Goal: Transaction & Acquisition: Purchase product/service

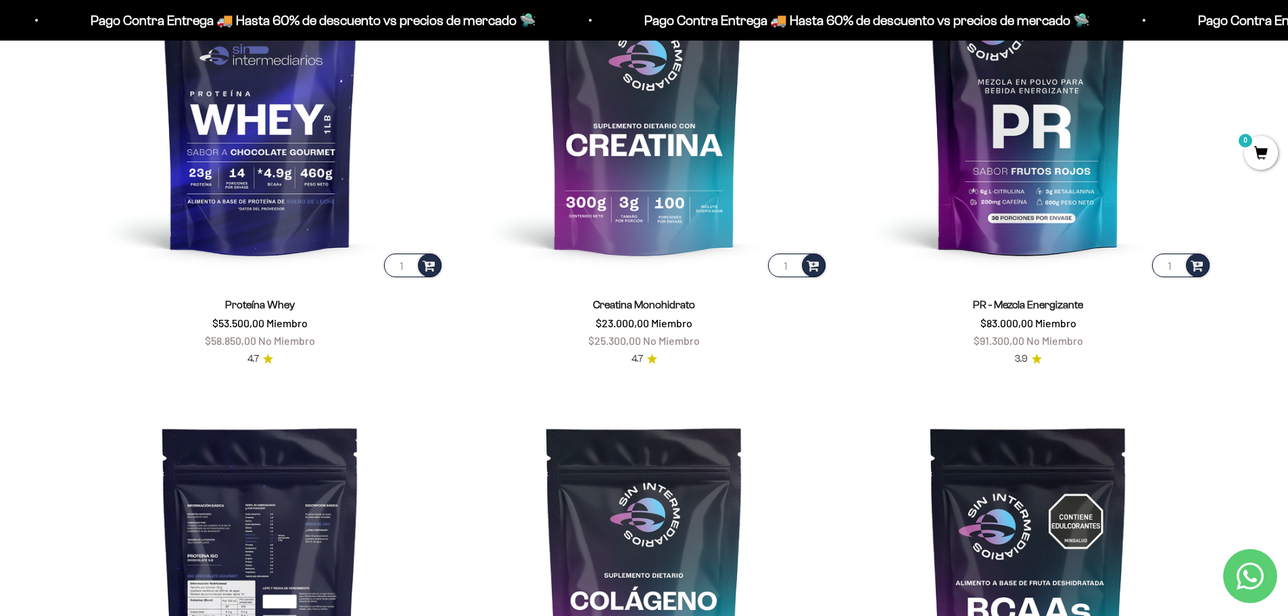
scroll to position [676, 0]
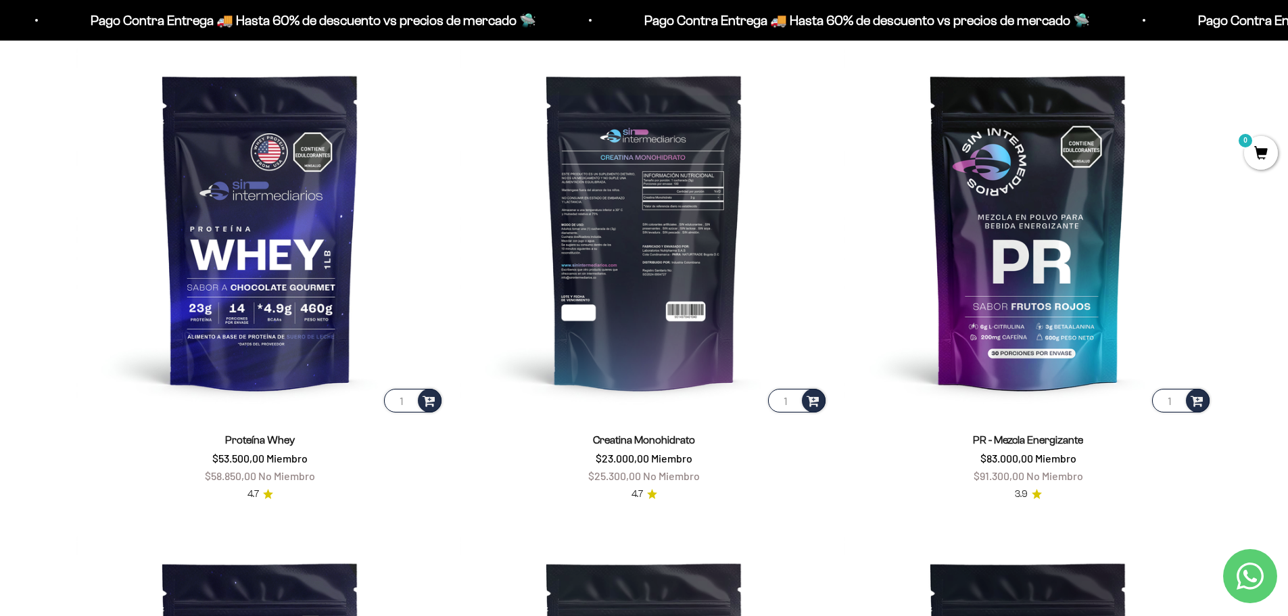
click at [658, 349] on img at bounding box center [644, 231] width 368 height 368
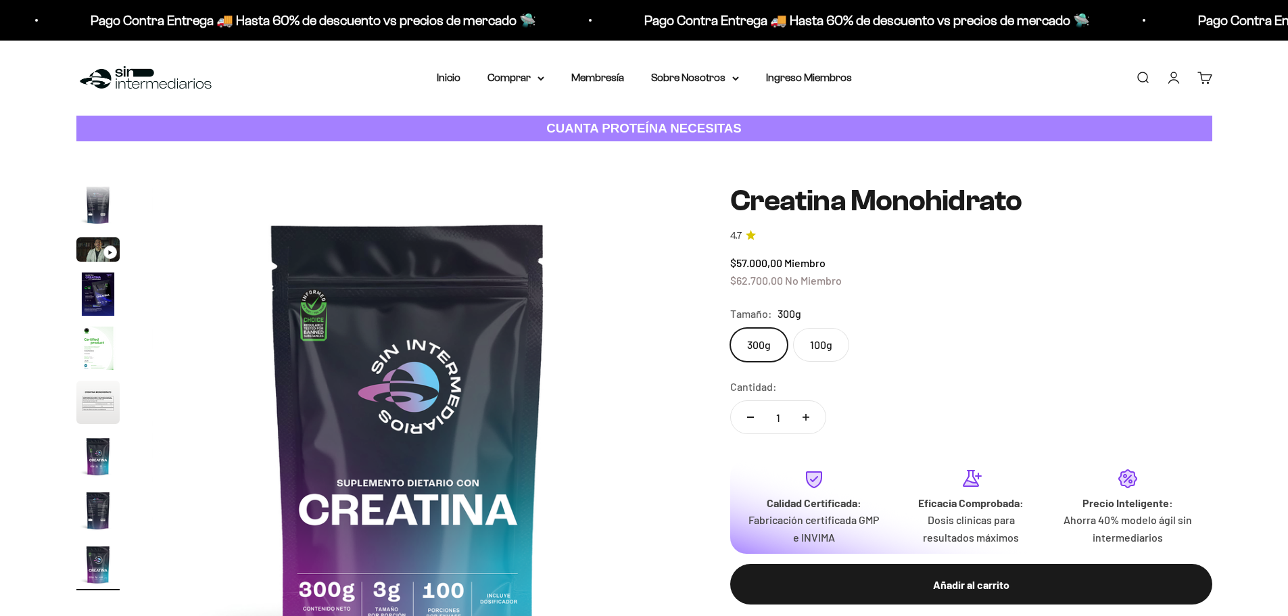
scroll to position [135, 0]
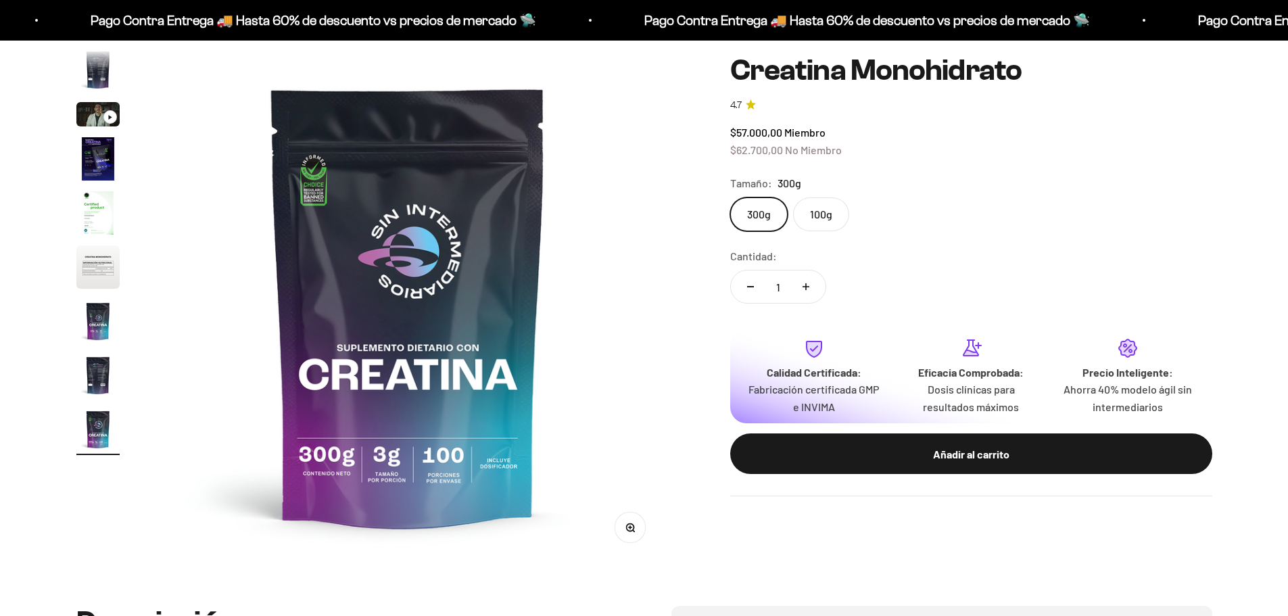
click at [819, 231] on label "100g" at bounding box center [821, 214] width 56 height 34
click at [730, 197] on input "100g" at bounding box center [729, 197] width 1 height 1
radio input "true"
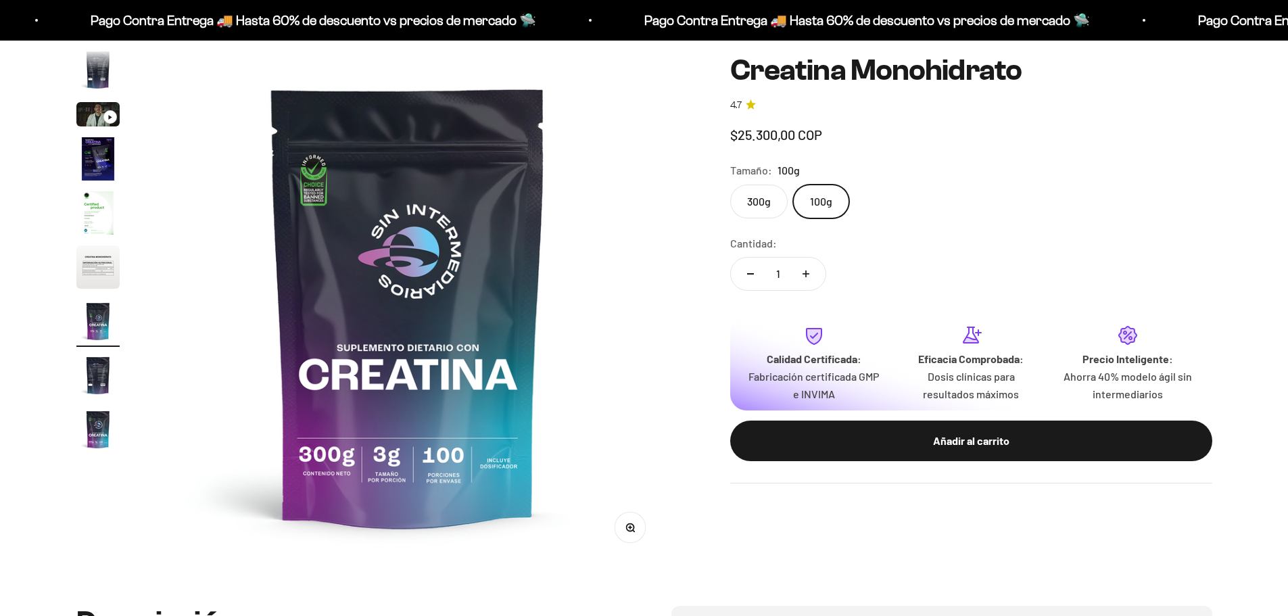
scroll to position [0, 3177]
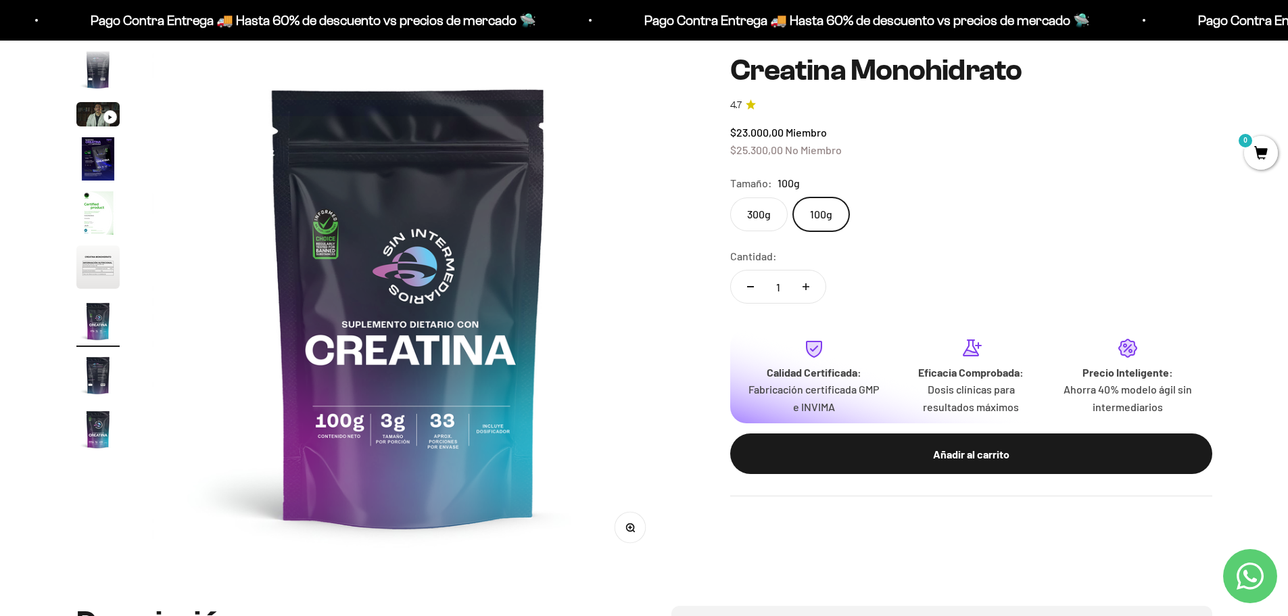
click at [771, 208] on label "300g" at bounding box center [758, 214] width 57 height 34
click at [730, 197] on input "300g" at bounding box center [729, 197] width 1 height 1
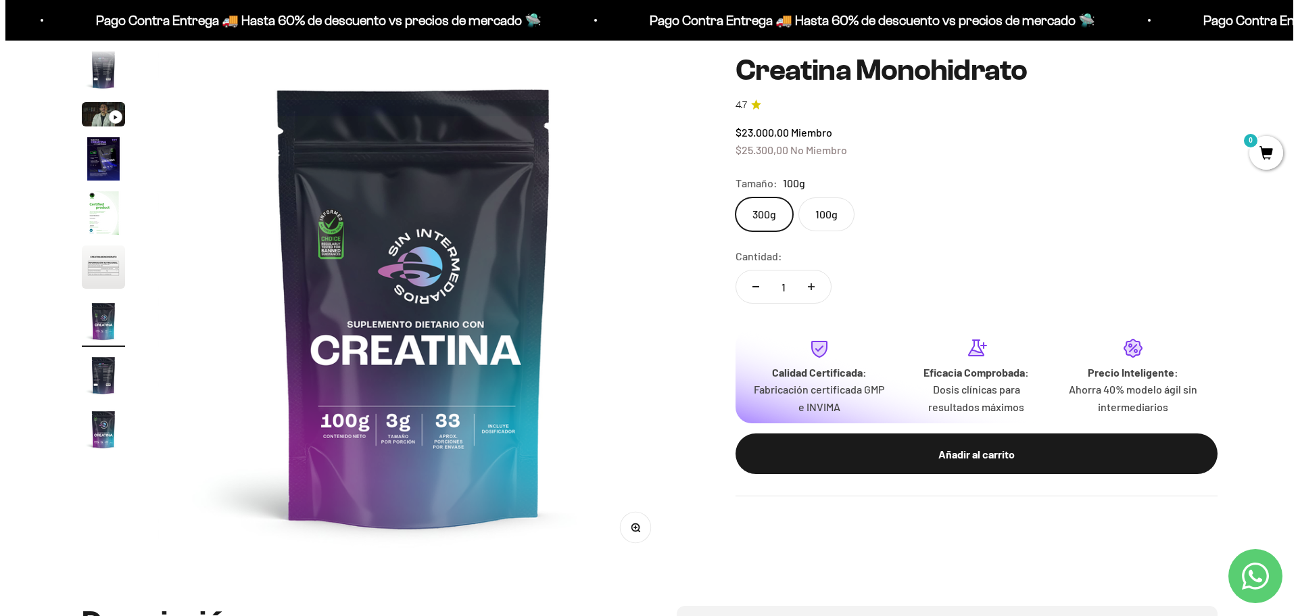
scroll to position [0, 4236]
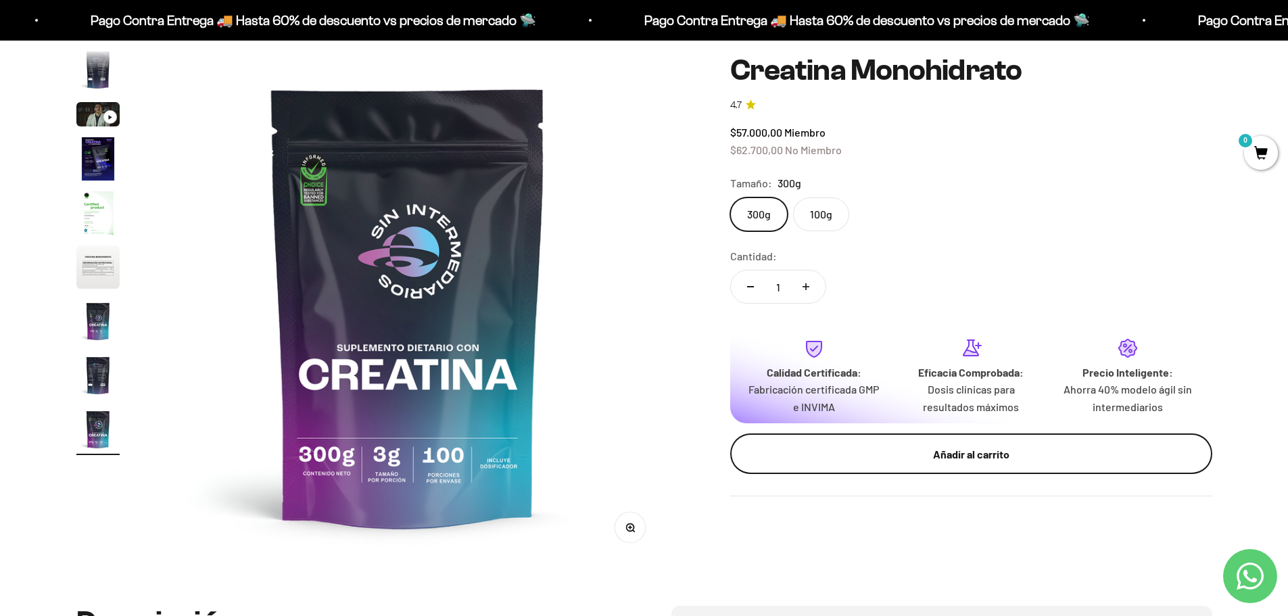
click at [936, 453] on div "Añadir al carrito" at bounding box center [971, 454] width 428 height 18
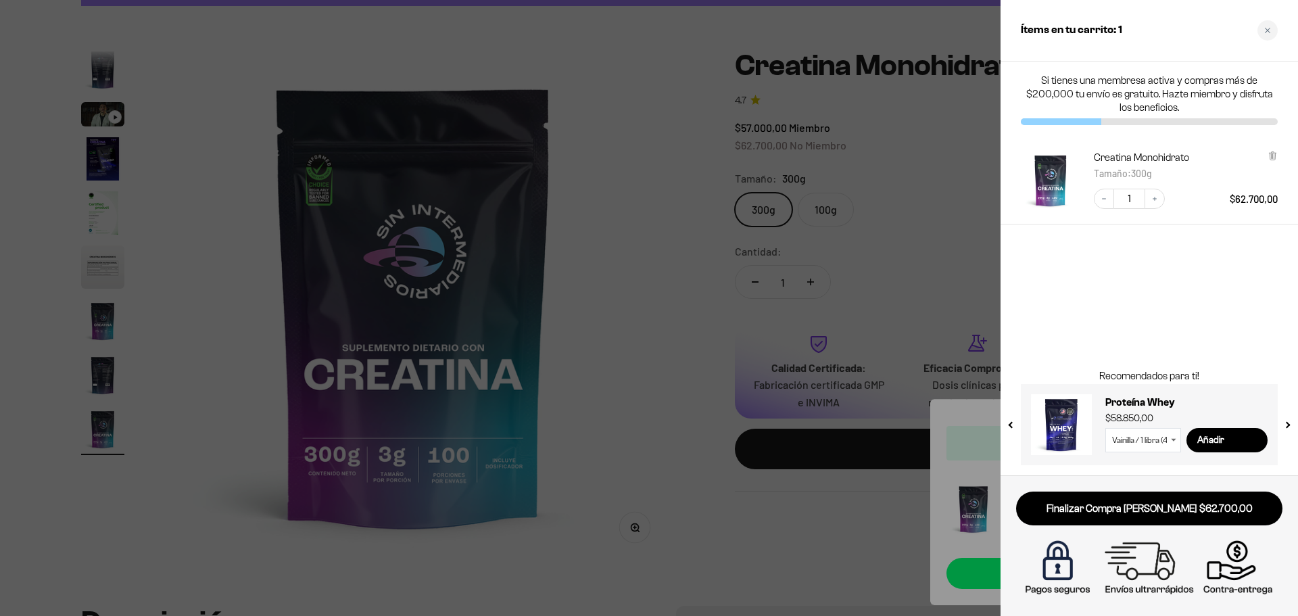
click at [1169, 448] on select "Vainilla / 1 libra (460g) Vainilla / 2 libras (910g) Vainilla / 5 libras (2280g…" at bounding box center [1143, 440] width 76 height 24
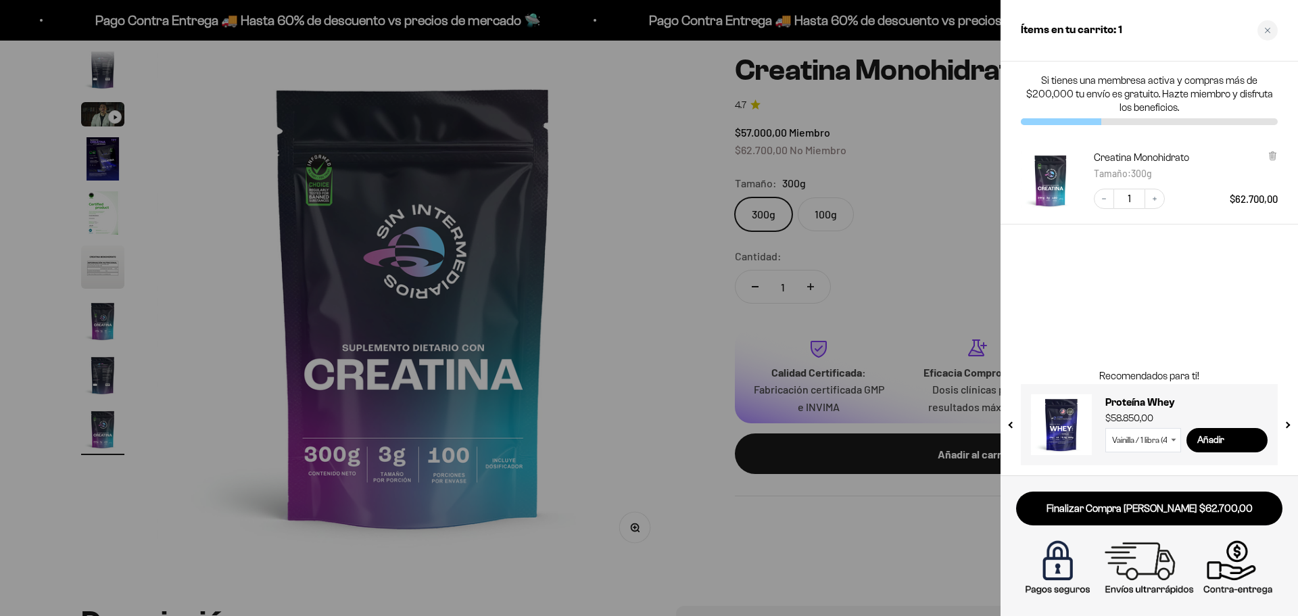
click at [1130, 313] on div "Si tienes una membresa activa y compras más de $200,000 tu envío es gratuito. H…" at bounding box center [1148, 269] width 297 height 414
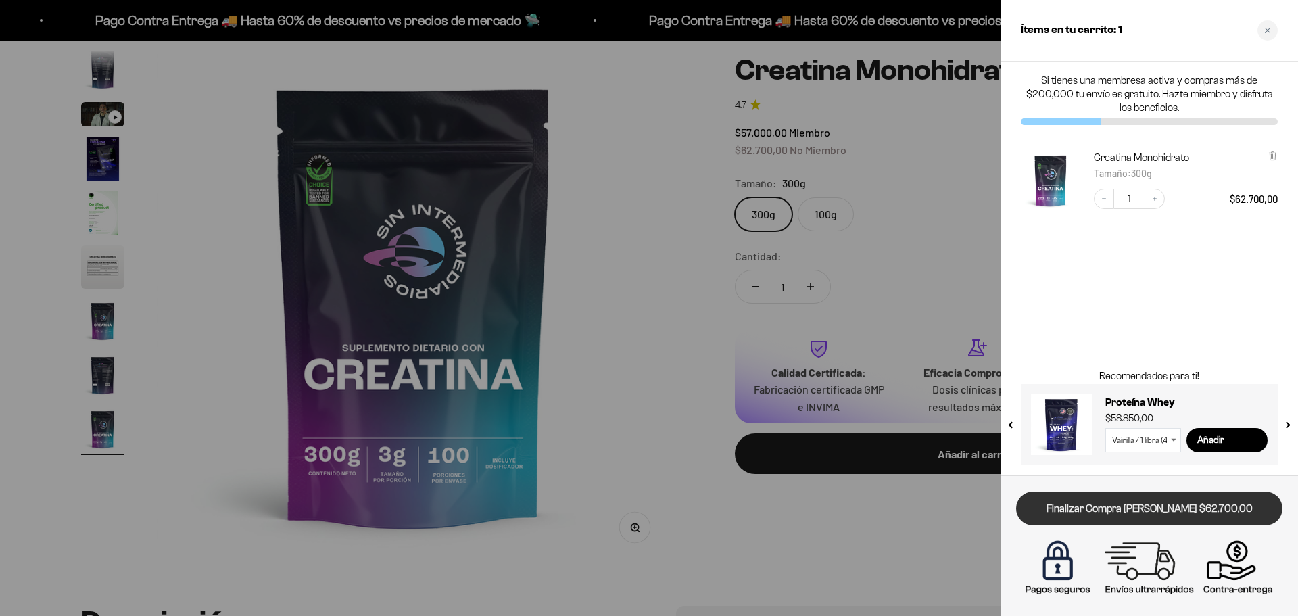
click at [1105, 522] on link "Finalizar Compra [PERSON_NAME] $62.700,00" at bounding box center [1149, 508] width 266 height 34
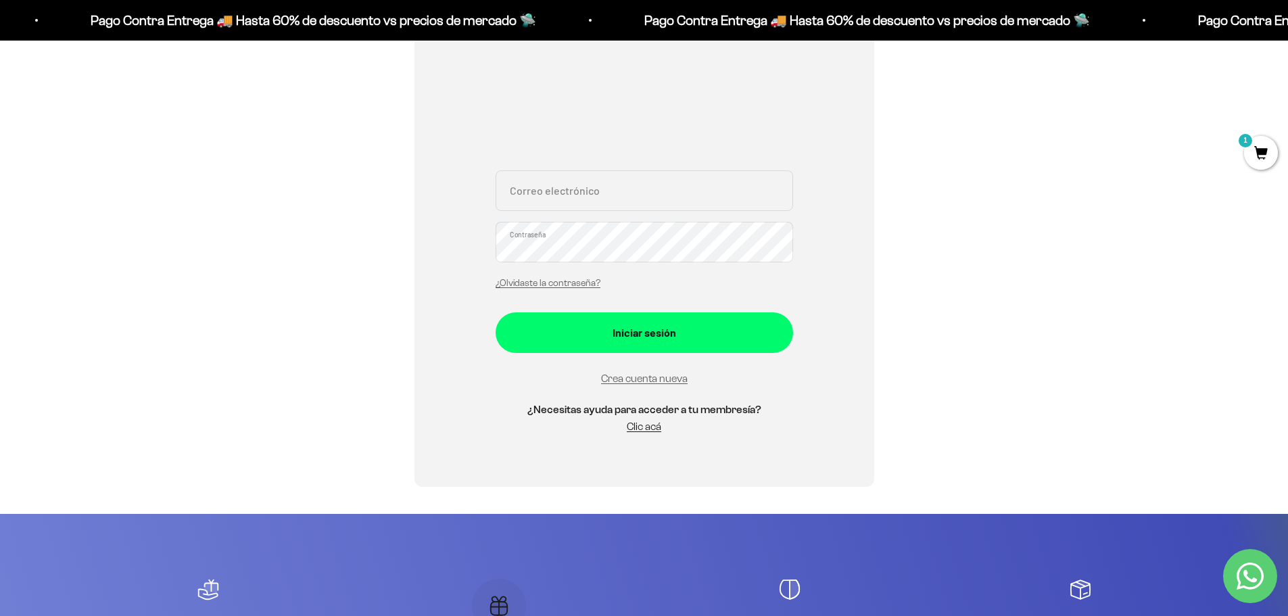
scroll to position [270, 0]
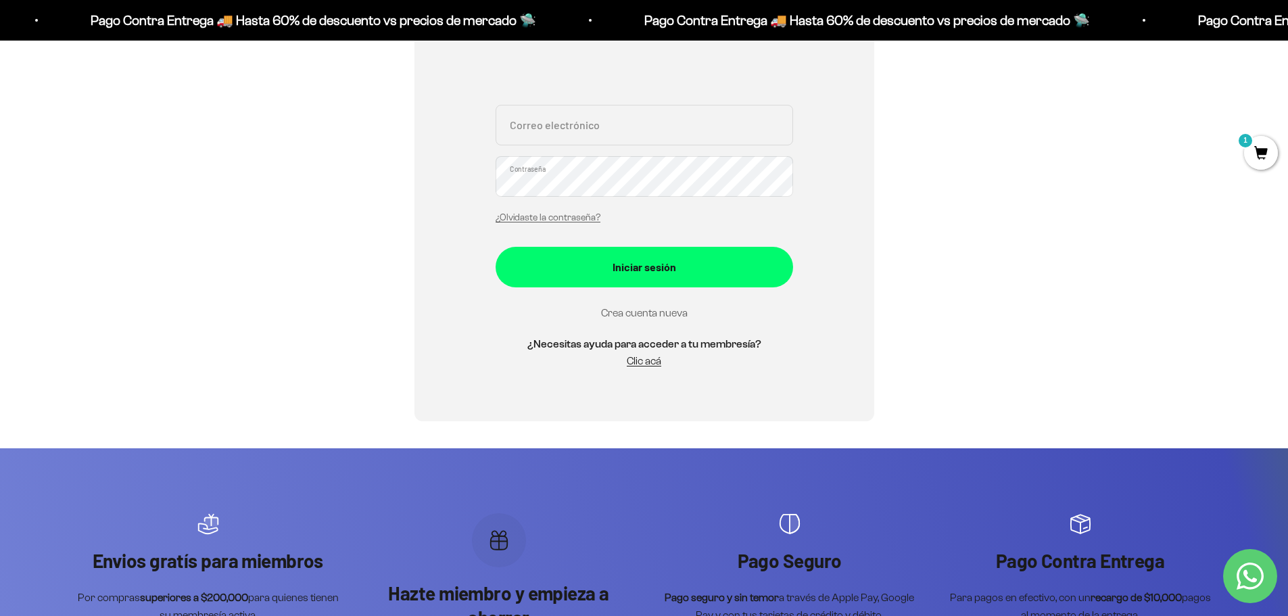
click at [666, 317] on link "Crea cuenta nueva" at bounding box center [644, 312] width 87 height 11
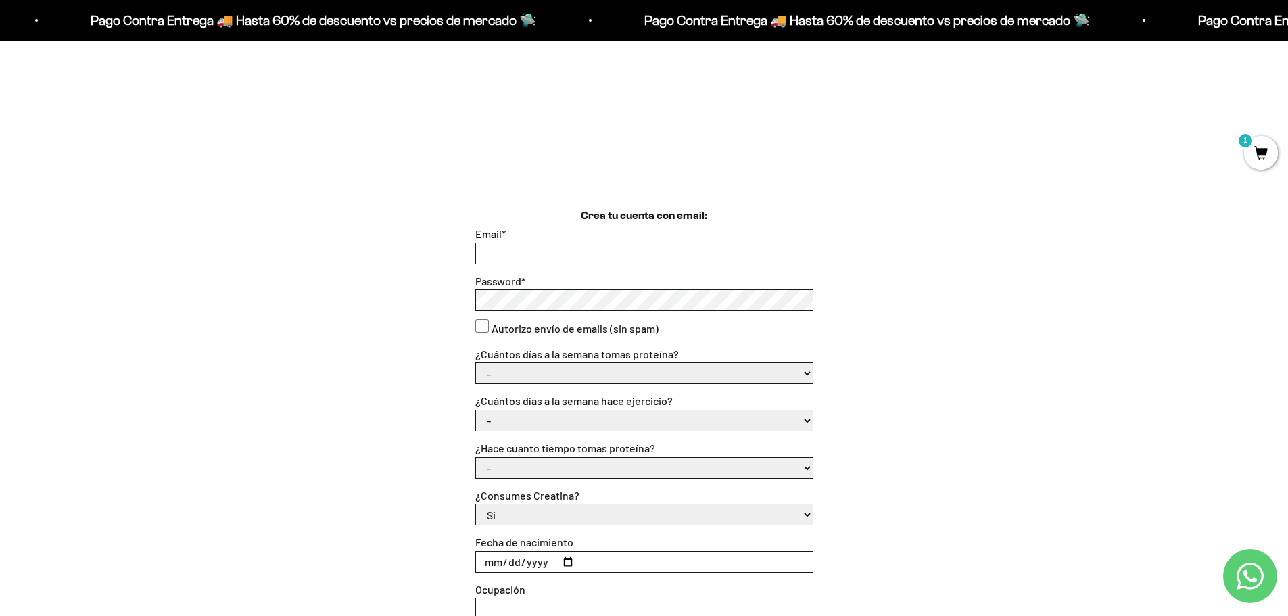
scroll to position [68, 0]
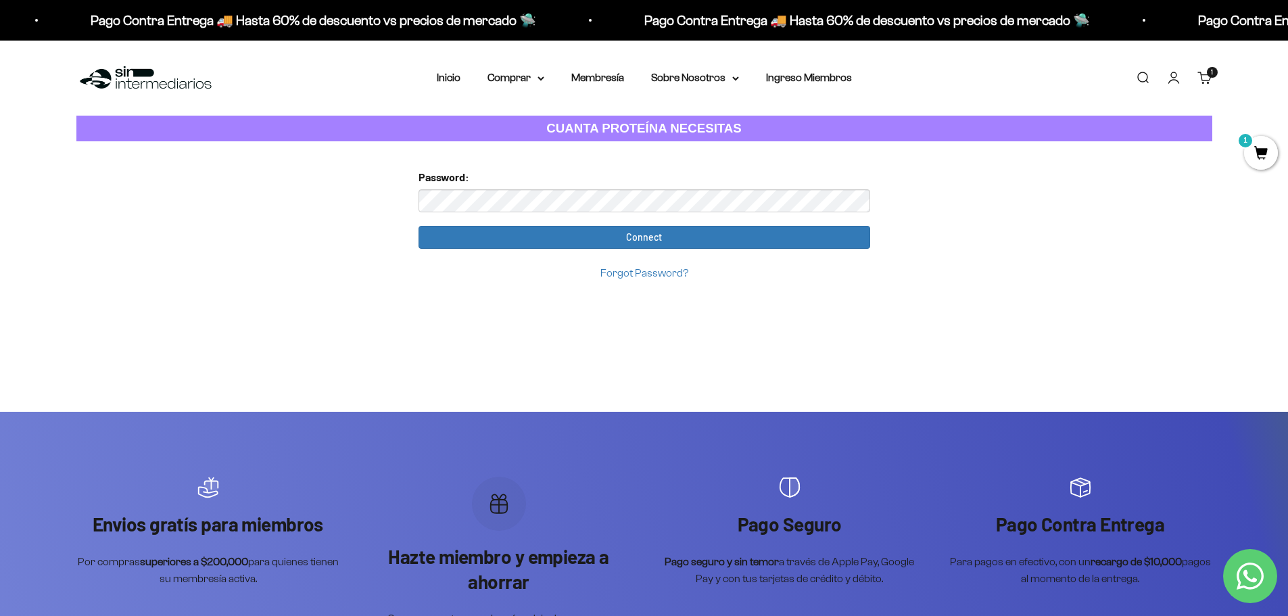
click at [471, 219] on form "Password: Connect Forgot Password?" at bounding box center [644, 224] width 452 height 113
click at [474, 212] on form "Password: Connect Forgot Password?" at bounding box center [644, 224] width 452 height 113
click at [1174, 82] on link "Iniciar sesión" at bounding box center [1173, 77] width 15 height 15
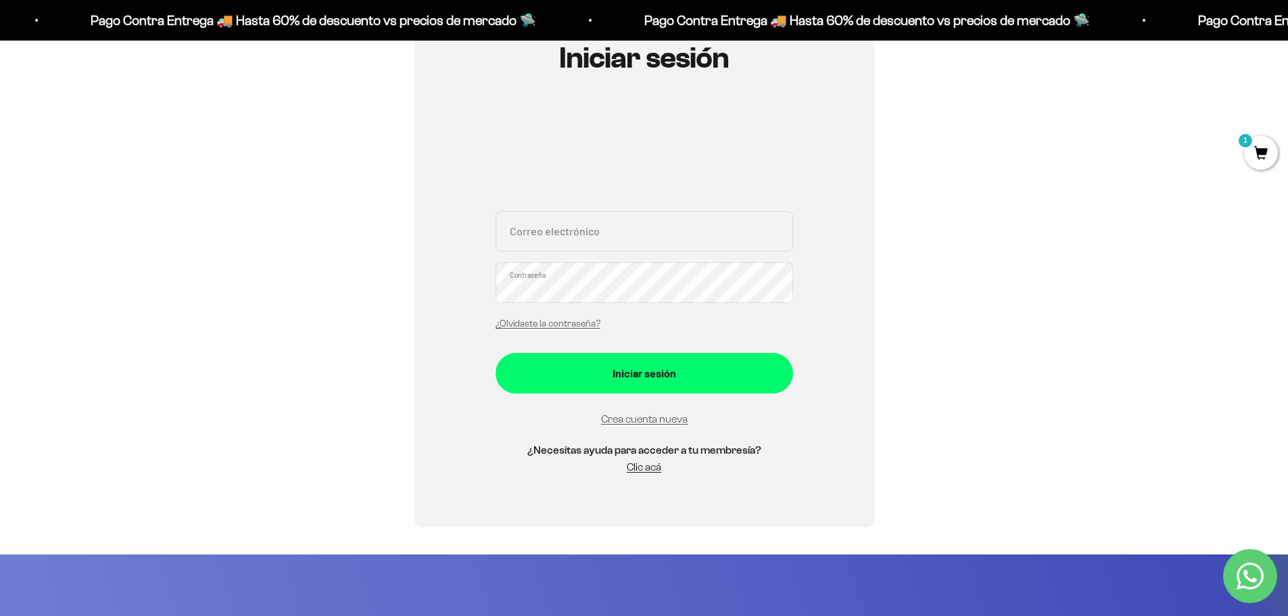
scroll to position [68, 0]
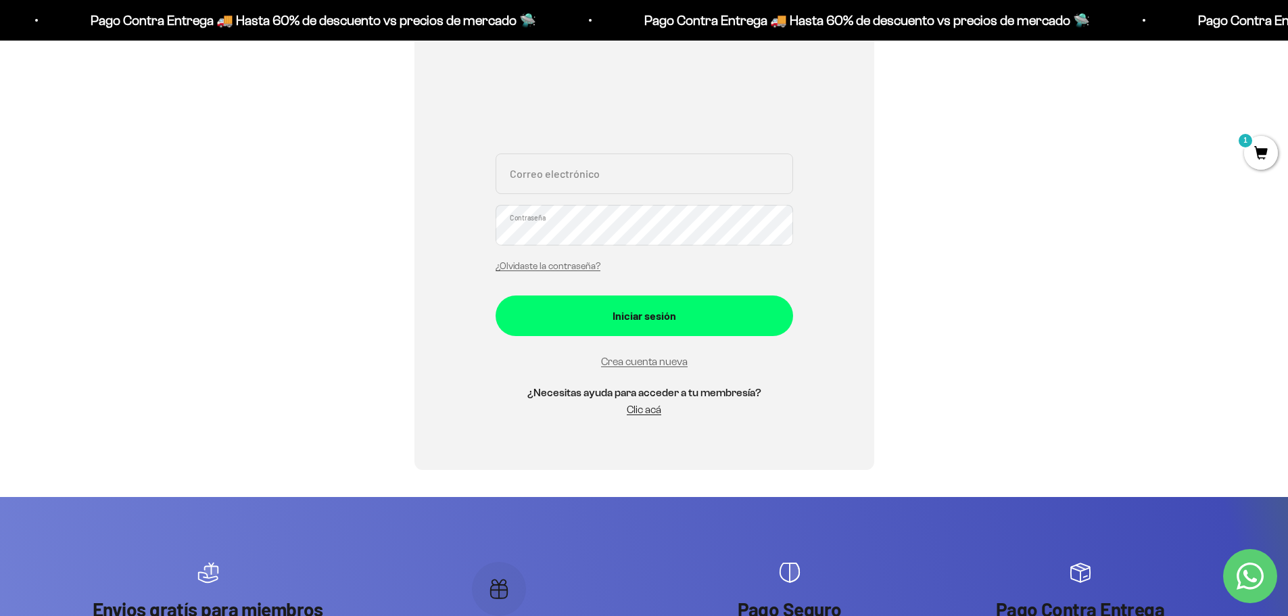
scroll to position [68, 0]
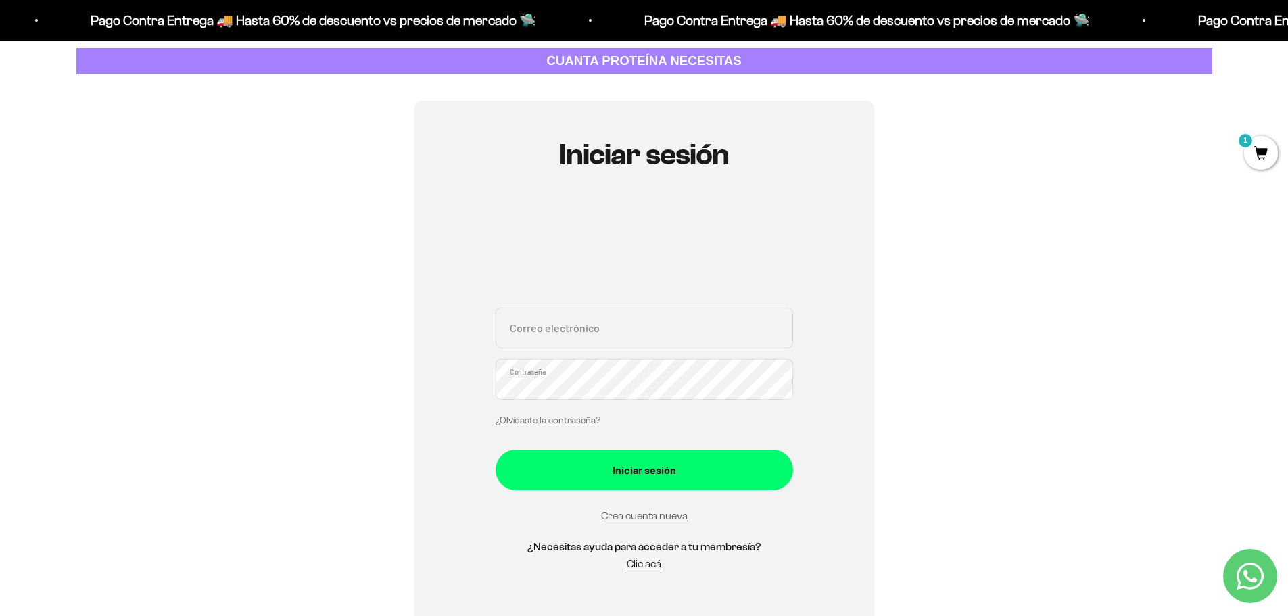
click at [642, 523] on div "Crea cuenta nueva" at bounding box center [644, 515] width 297 height 18
click at [642, 514] on link "Crea cuenta nueva" at bounding box center [644, 515] width 87 height 11
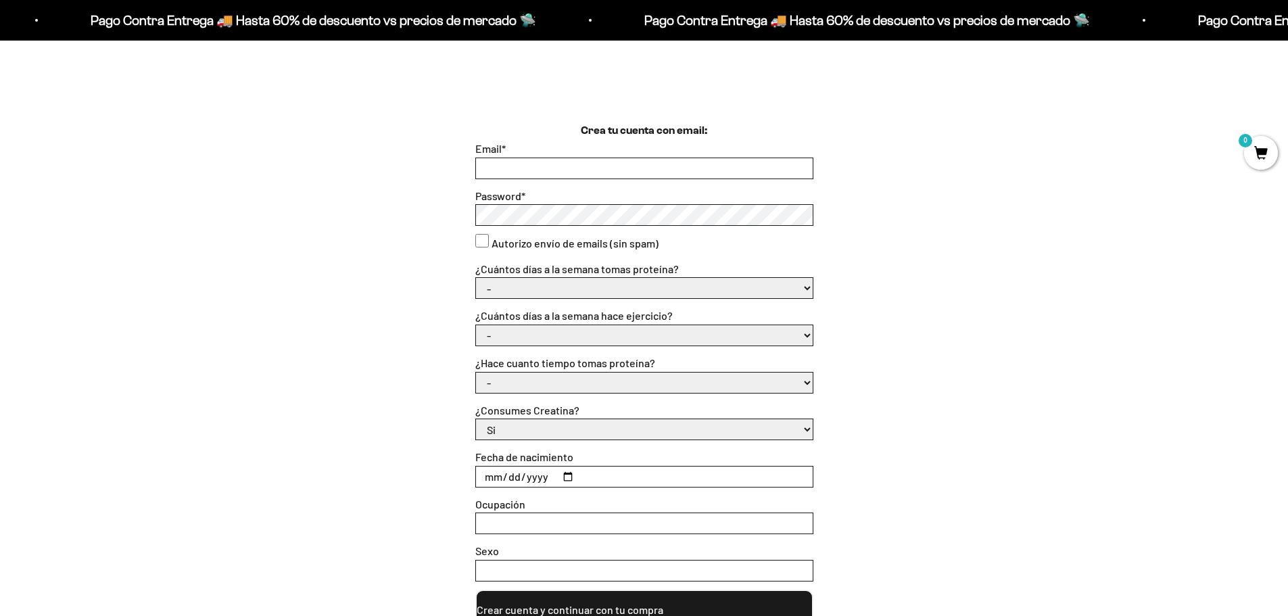
scroll to position [338, 0]
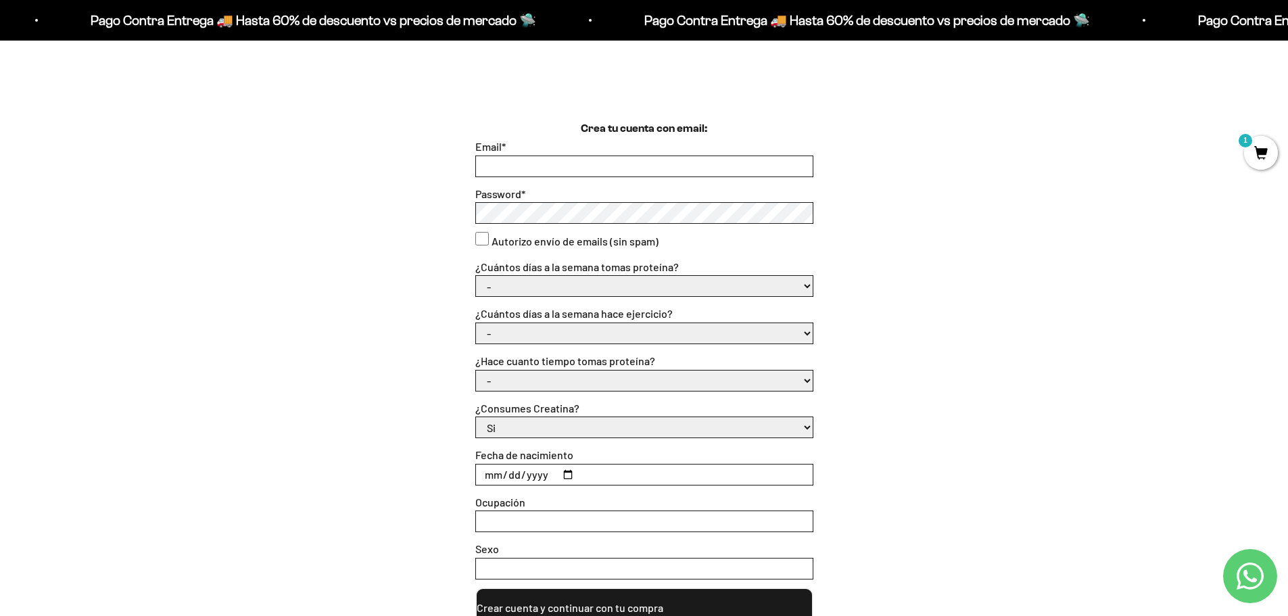
click at [525, 168] on input "Email *" at bounding box center [644, 166] width 337 height 20
click at [519, 279] on select "- 1 o 2 3 a 5 6 o 7" at bounding box center [644, 286] width 337 height 20
select select "6 o 7"
click at [476, 276] on select "- 1 o 2 3 a 5 6 o 7" at bounding box center [644, 286] width 337 height 20
click at [504, 335] on select "- No hago 1 a 2 días 3 a 5 días 6 o 7 días" at bounding box center [644, 333] width 337 height 20
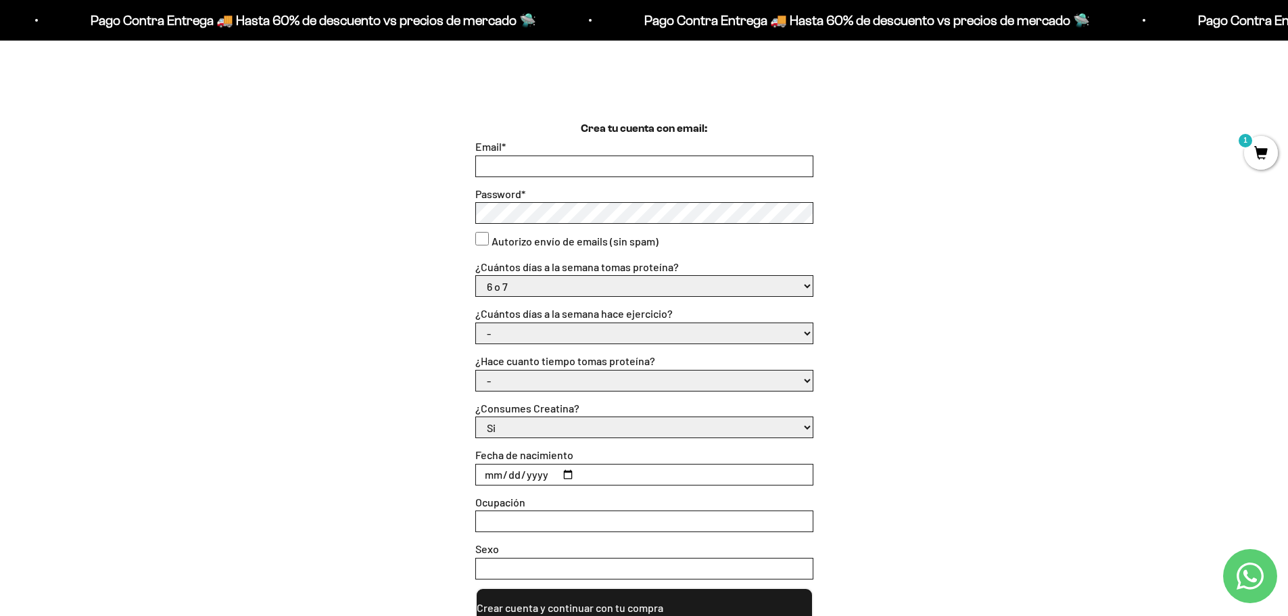
select select "3 a 5 días"
click at [476, 323] on select "- No hago 1 a 2 días 3 a 5 días 6 o 7 días" at bounding box center [644, 333] width 337 height 20
click at [512, 376] on select "- Apenas estoy empezando Menos de 6 meses Más de 6 meses Hace más de un año" at bounding box center [644, 380] width 337 height 20
select select "Hace más de un año"
click at [476, 370] on select "- Apenas estoy empezando Menos de 6 meses Más de 6 meses Hace más de un año" at bounding box center [644, 380] width 337 height 20
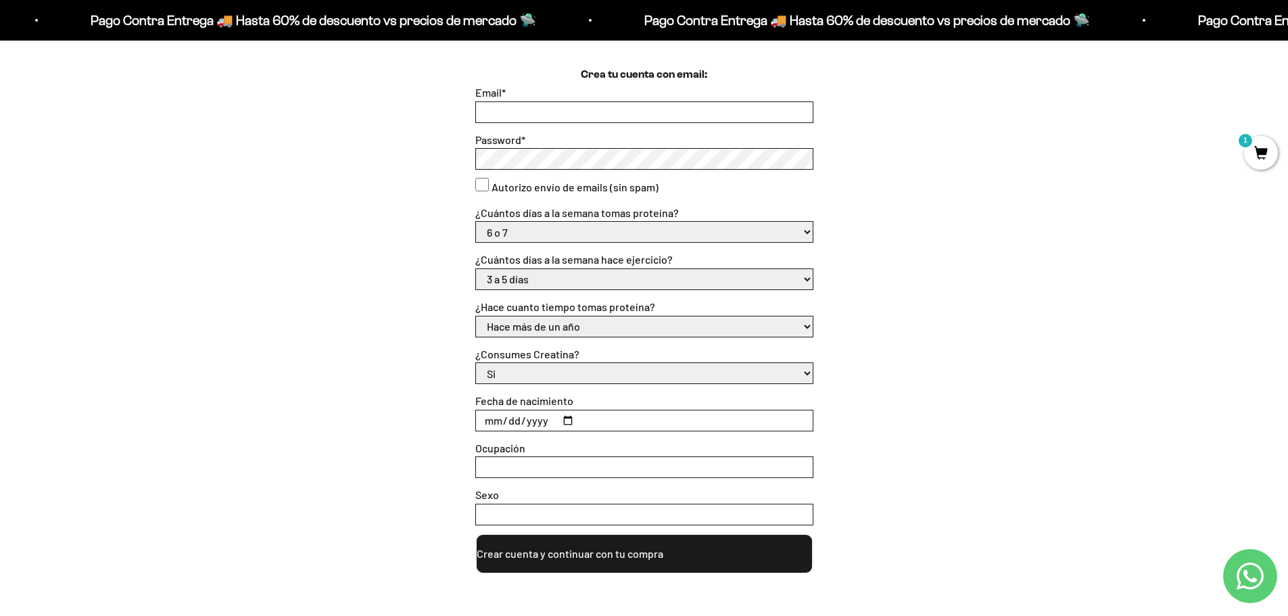
scroll to position [473, 0]
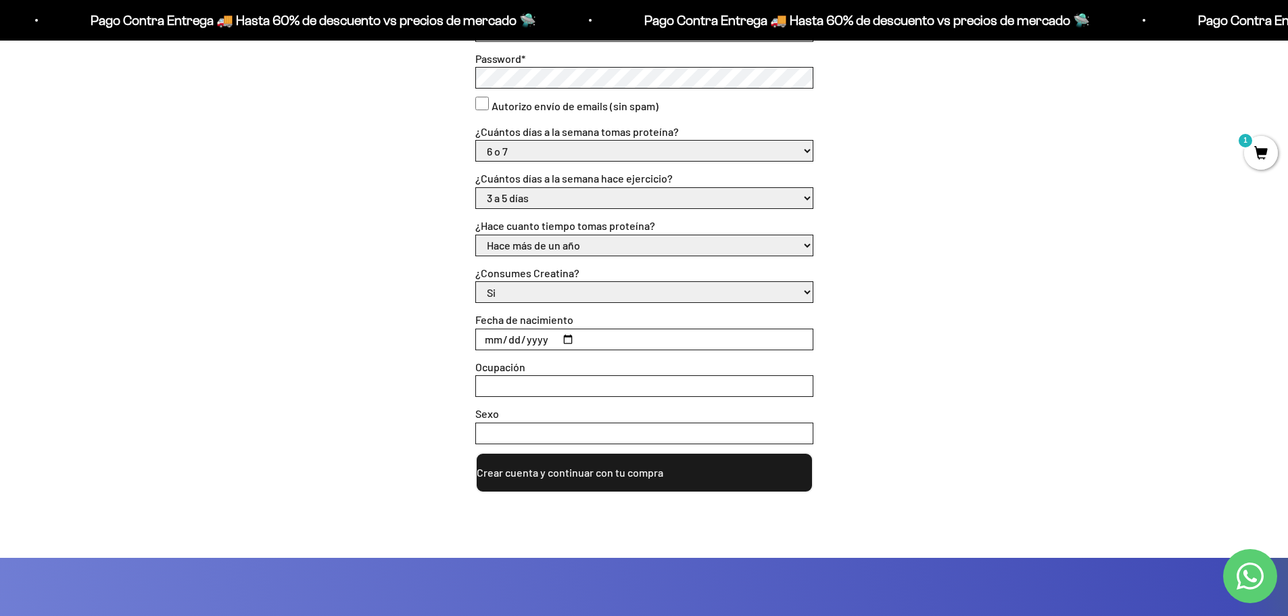
click at [567, 336] on input "Fecha de nacimiento" at bounding box center [644, 339] width 337 height 20
type input "2000-06-12"
click at [496, 378] on input "Ocupación" at bounding box center [644, 386] width 337 height 20
type input "Empleado"
click at [503, 426] on input "Sexo" at bounding box center [644, 433] width 337 height 20
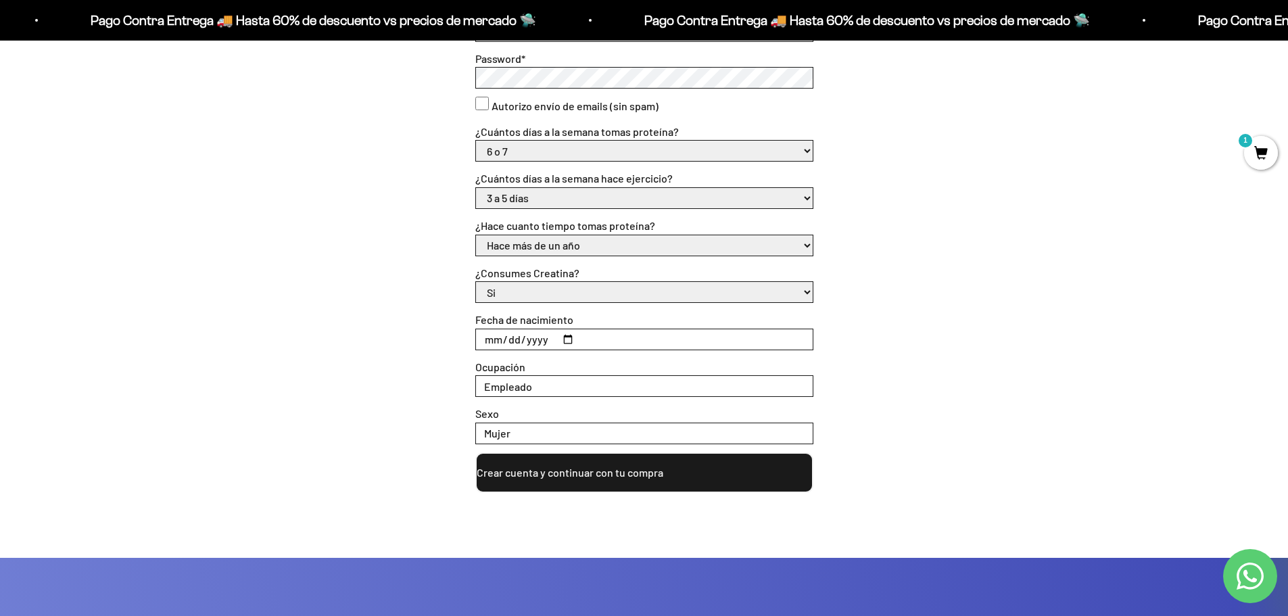
type input "Mujer"
click at [560, 533] on div "Crea tu cuenta con email: Email * Password * Autorizo envío de emails (sin spam…" at bounding box center [644, 271] width 1288 height 573
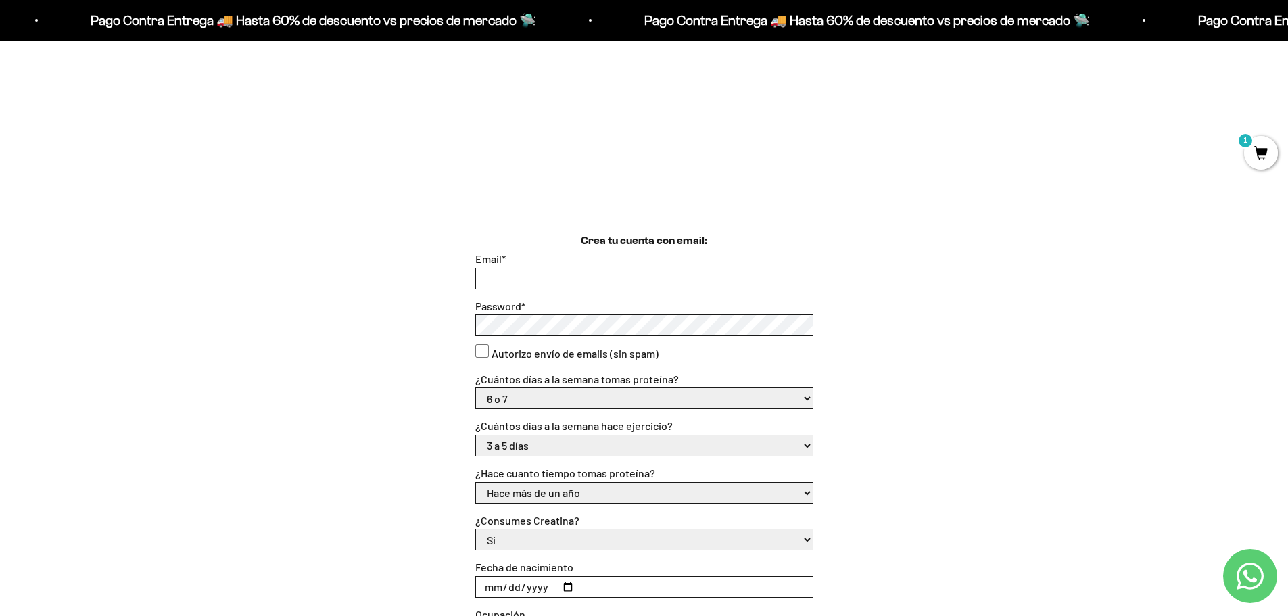
scroll to position [203, 0]
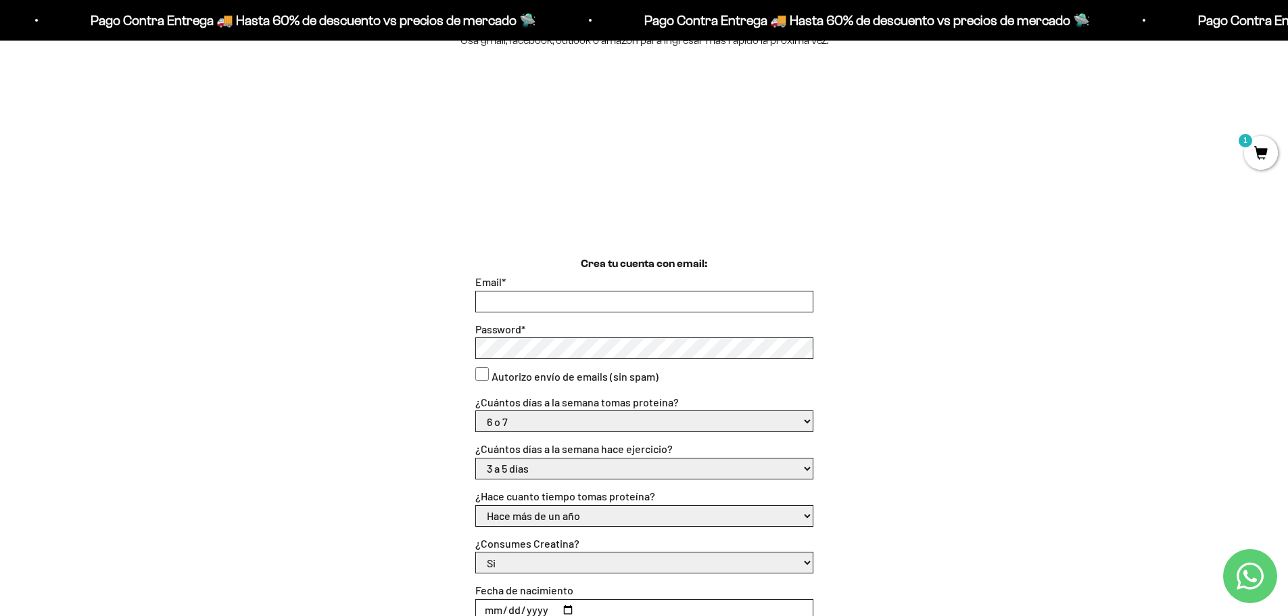
click at [491, 292] on input "Email *" at bounding box center [644, 301] width 337 height 20
type input "[EMAIL_ADDRESS][DOMAIN_NAME]"
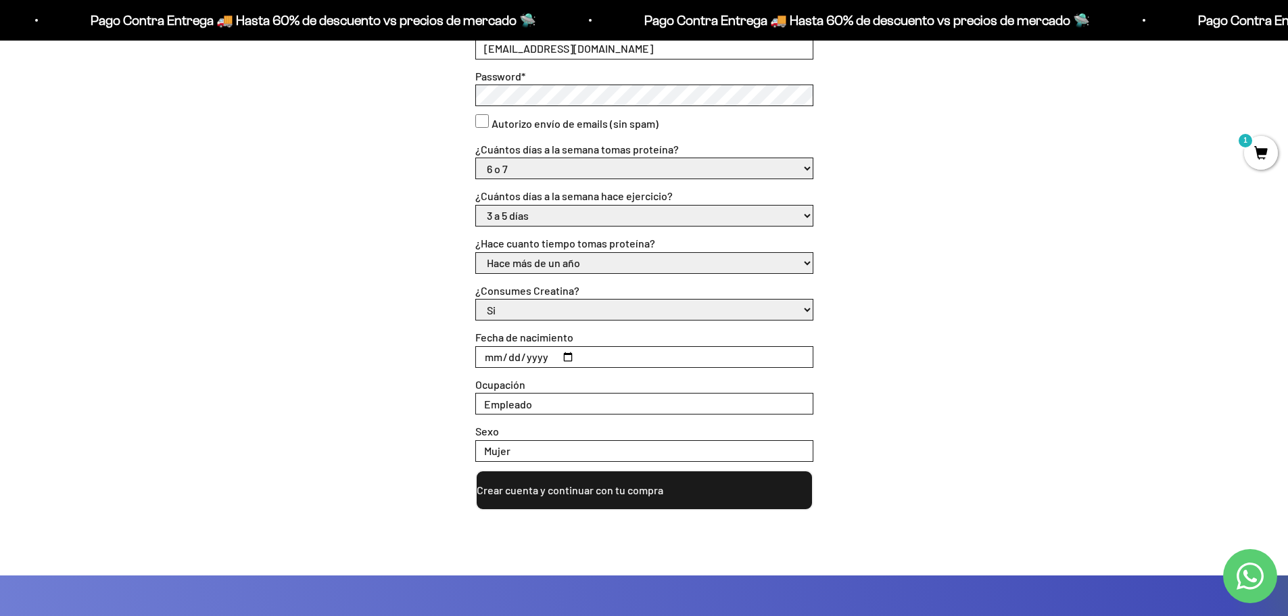
scroll to position [744, 0]
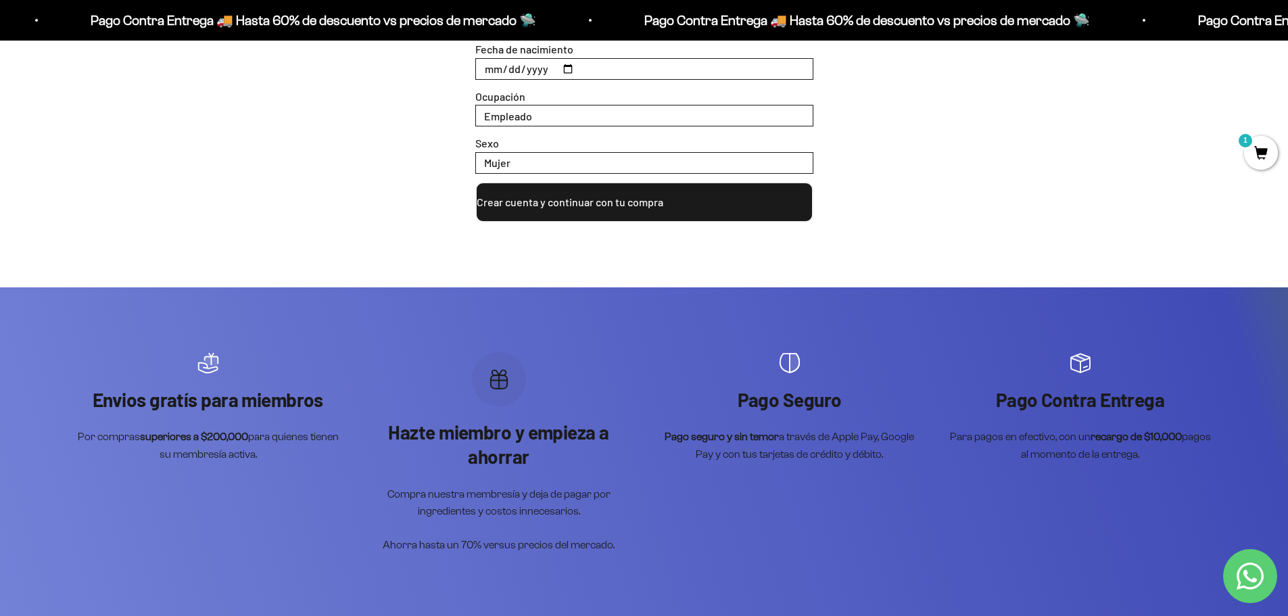
click at [581, 190] on button "Crear cuenta y continuar con tu compra" at bounding box center [644, 202] width 338 height 41
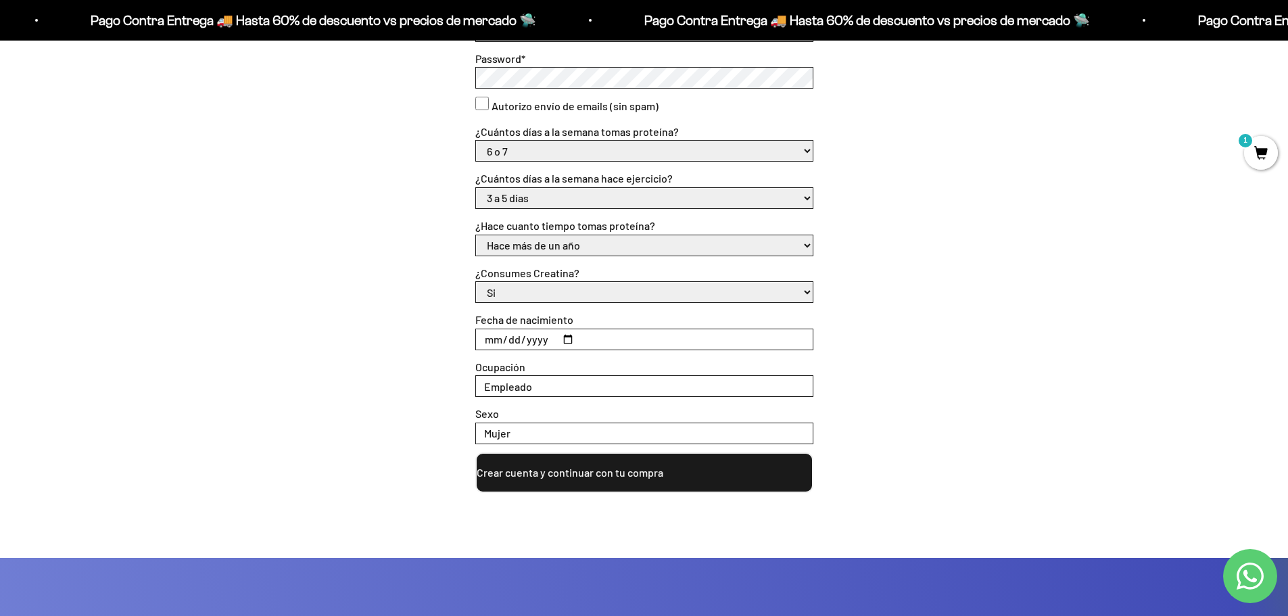
scroll to position [464, 0]
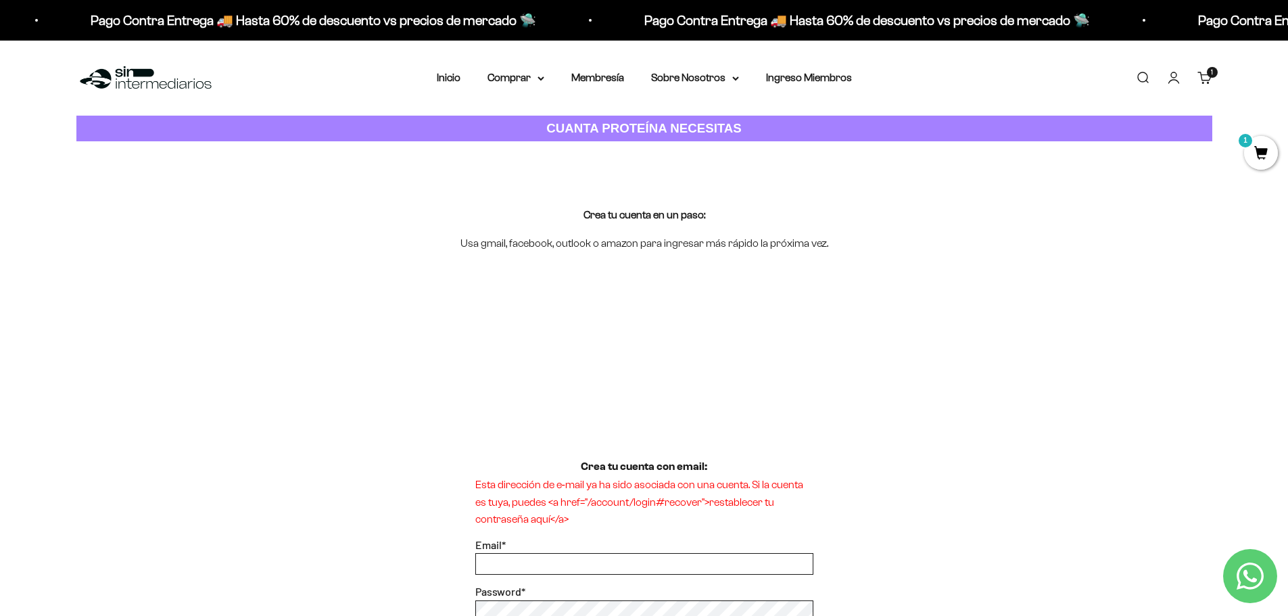
click at [233, 70] on div "Menú Buscar Inicio Comprar Proteínas Ver Todos Whey Iso Vegan Pancakes Pre-Entr…" at bounding box center [644, 78] width 1288 height 75
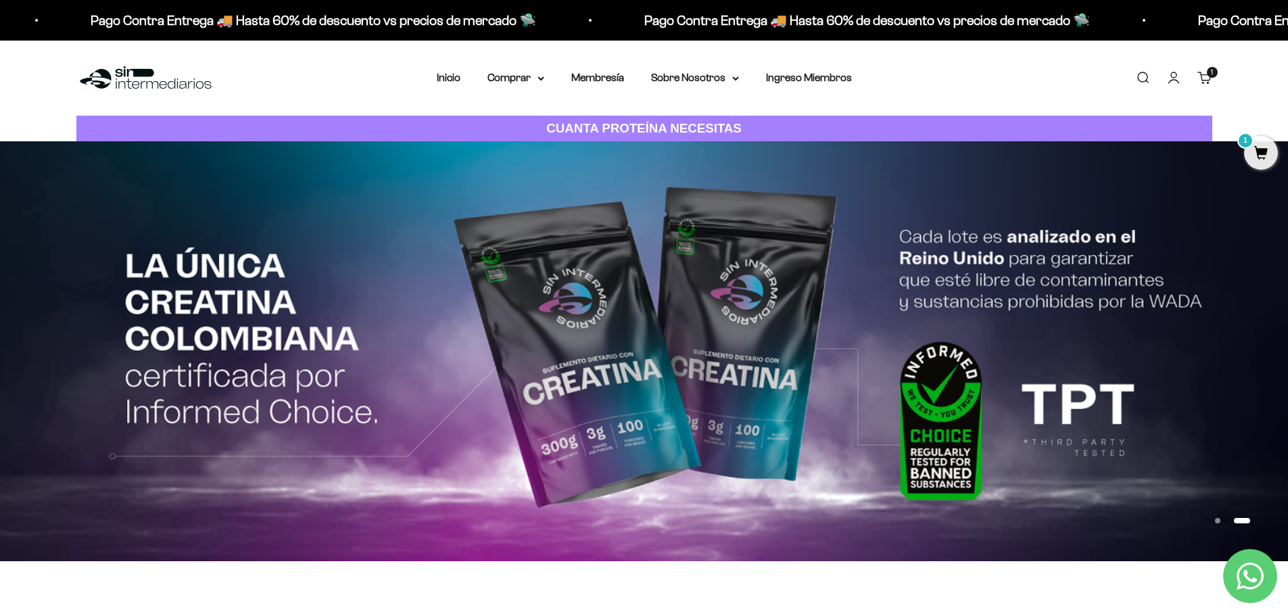
click at [1209, 80] on link "Carrito 1 artículo 1" at bounding box center [1204, 77] width 15 height 15
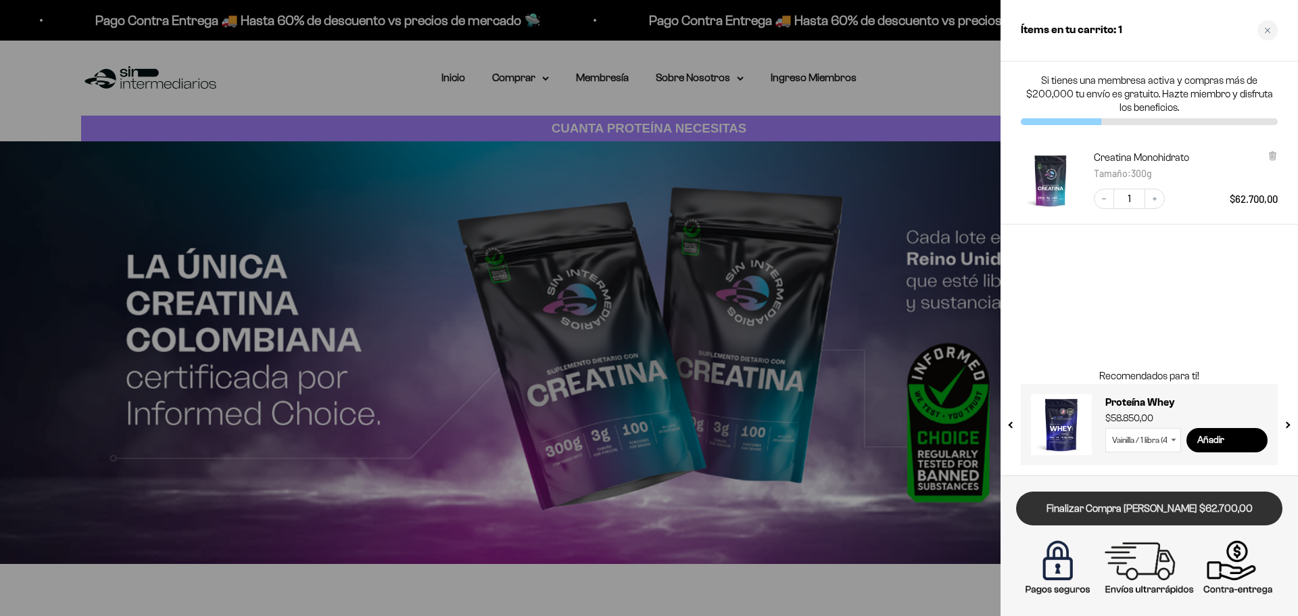
click at [1140, 498] on link "Finalizar Compra [PERSON_NAME] $62.700,00" at bounding box center [1149, 508] width 266 height 34
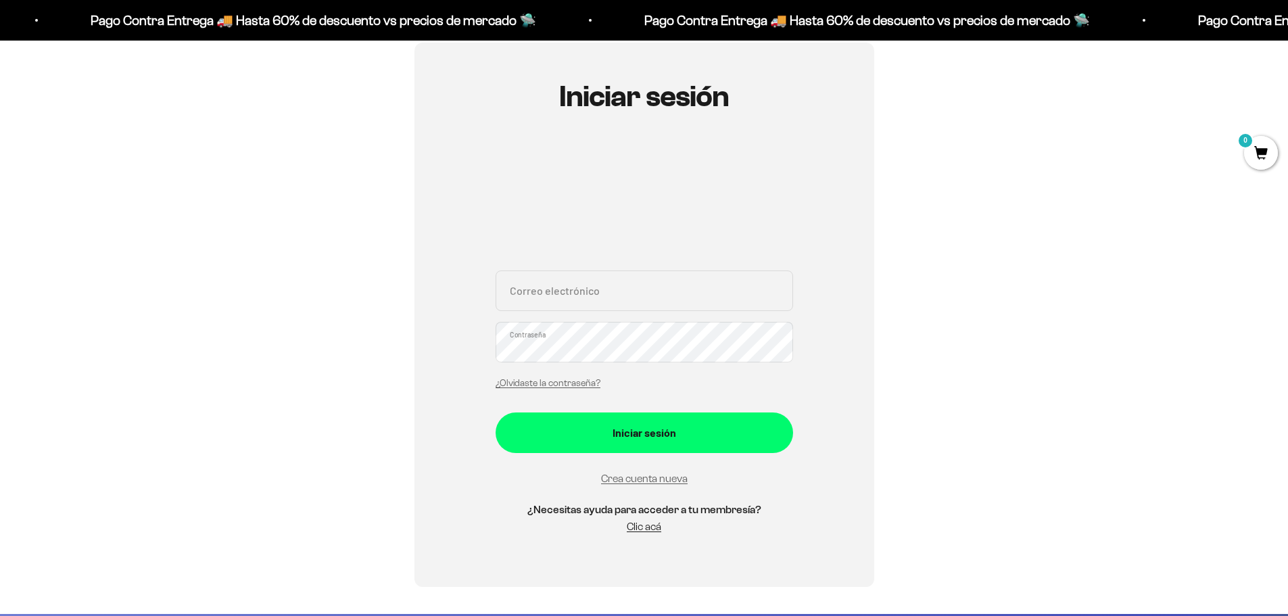
scroll to position [135, 0]
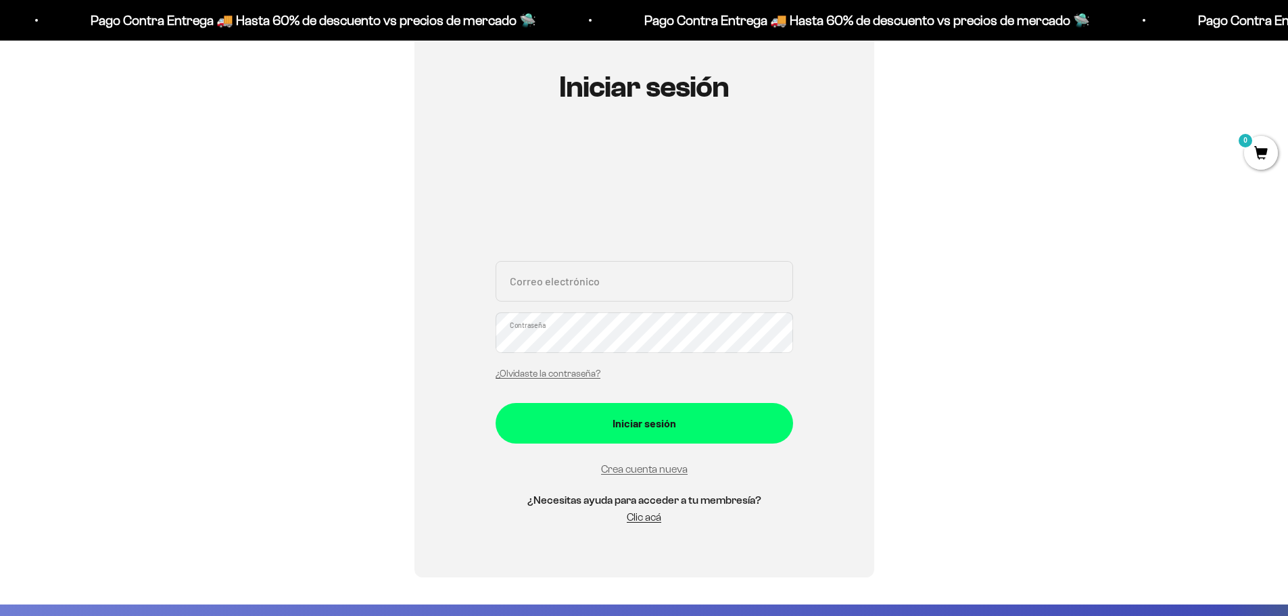
click at [548, 275] on input "Correo electrónico" at bounding box center [644, 281] width 297 height 41
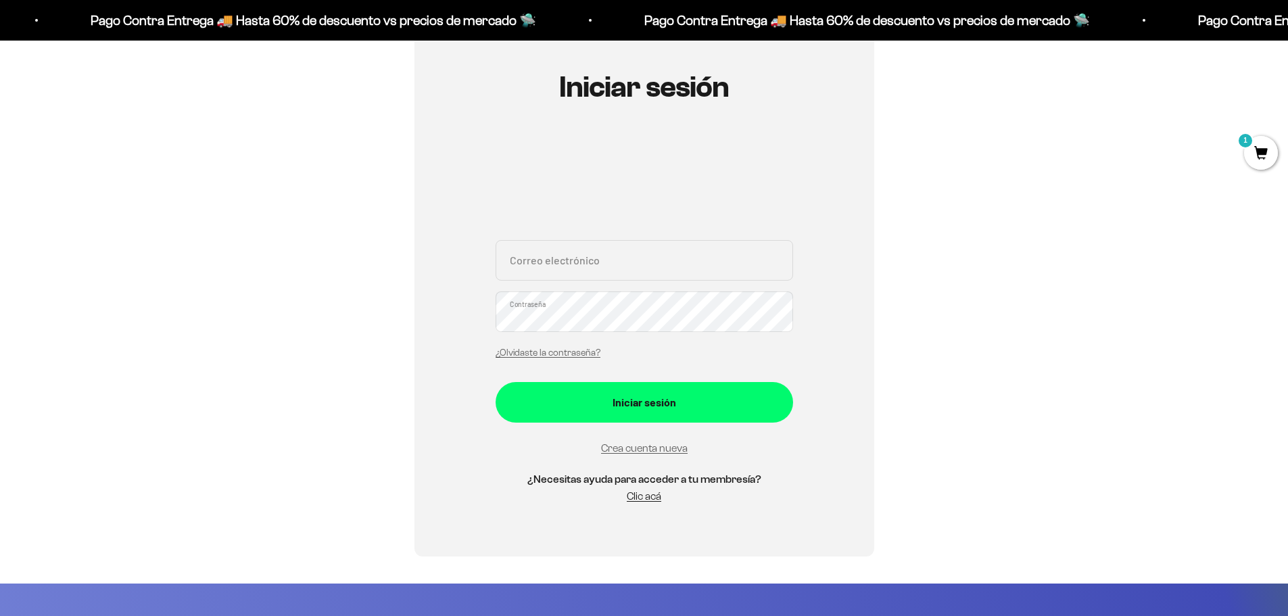
type input "saramcardona23@gmail.com"
click at [579, 354] on link "¿Olvidaste la contraseña?" at bounding box center [548, 352] width 105 height 10
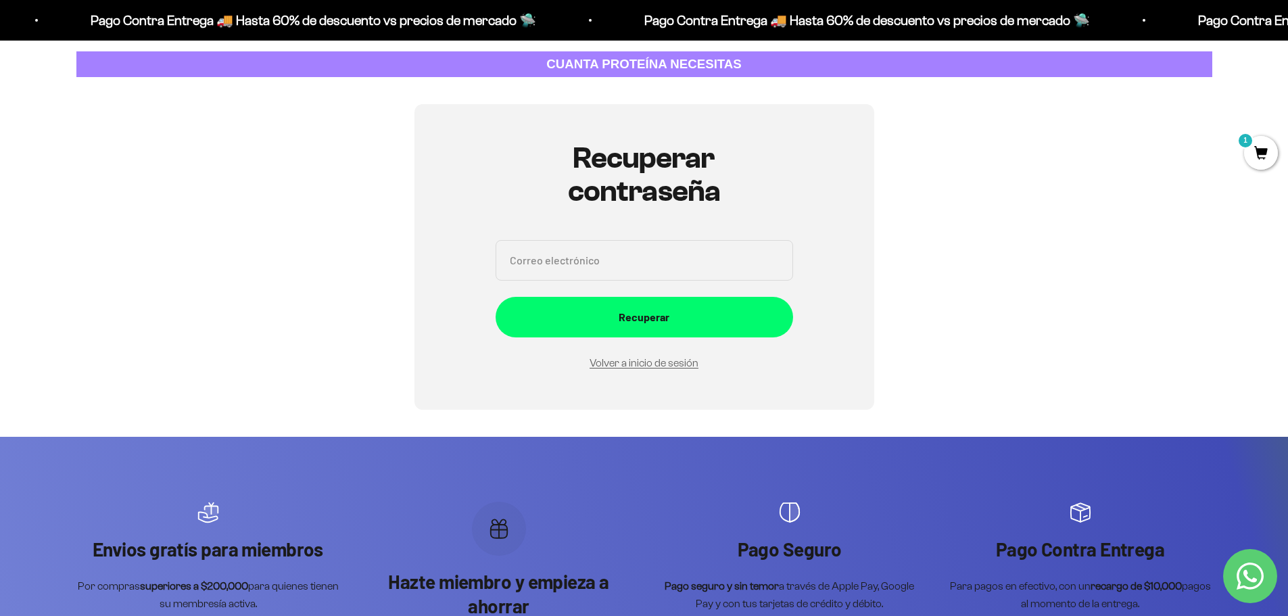
scroll to position [0, 0]
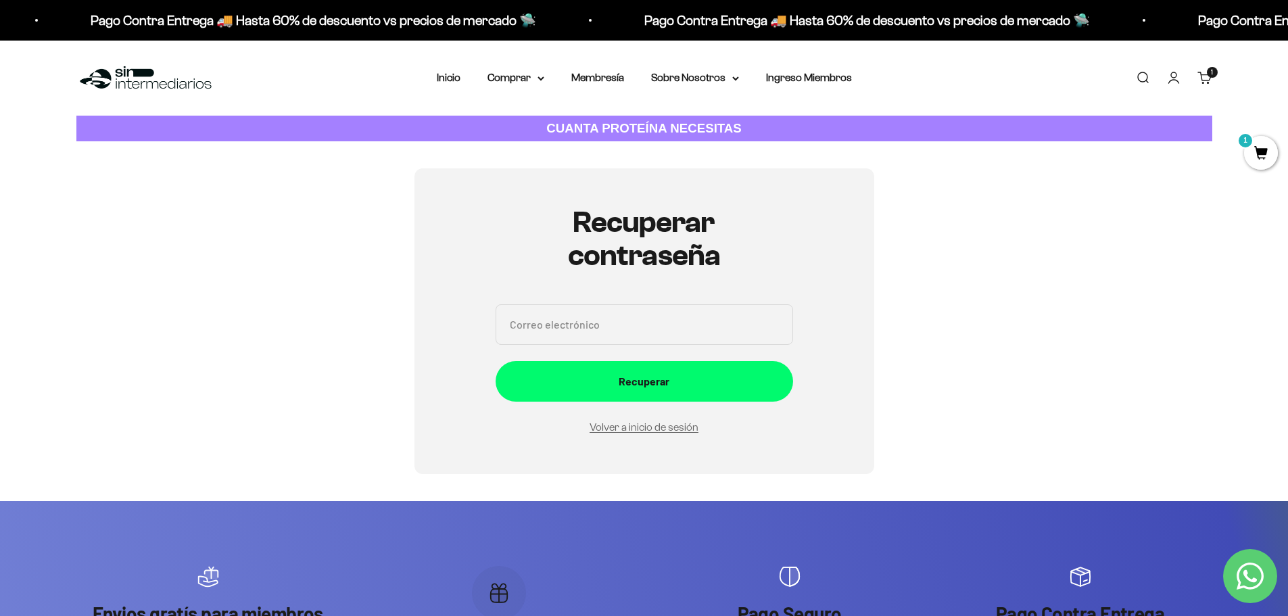
click at [595, 304] on input "Correo electrónico" at bounding box center [644, 324] width 297 height 41
type input "[EMAIL_ADDRESS][DOMAIN_NAME]"
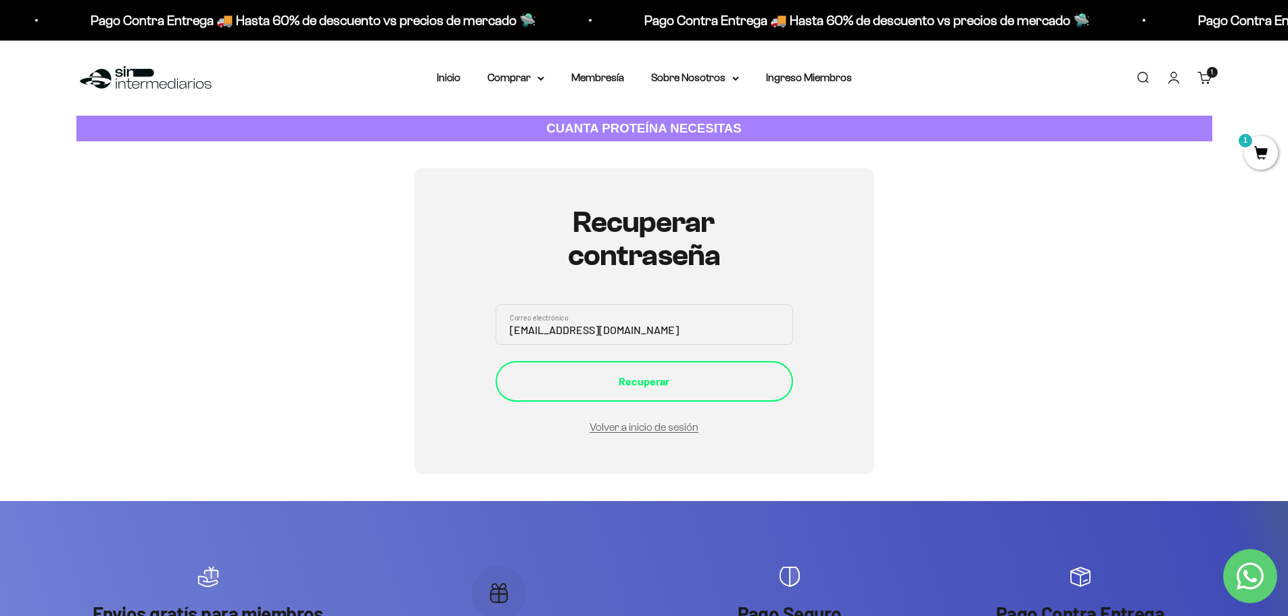
click at [638, 372] on div "Recuperar" at bounding box center [644, 381] width 243 height 18
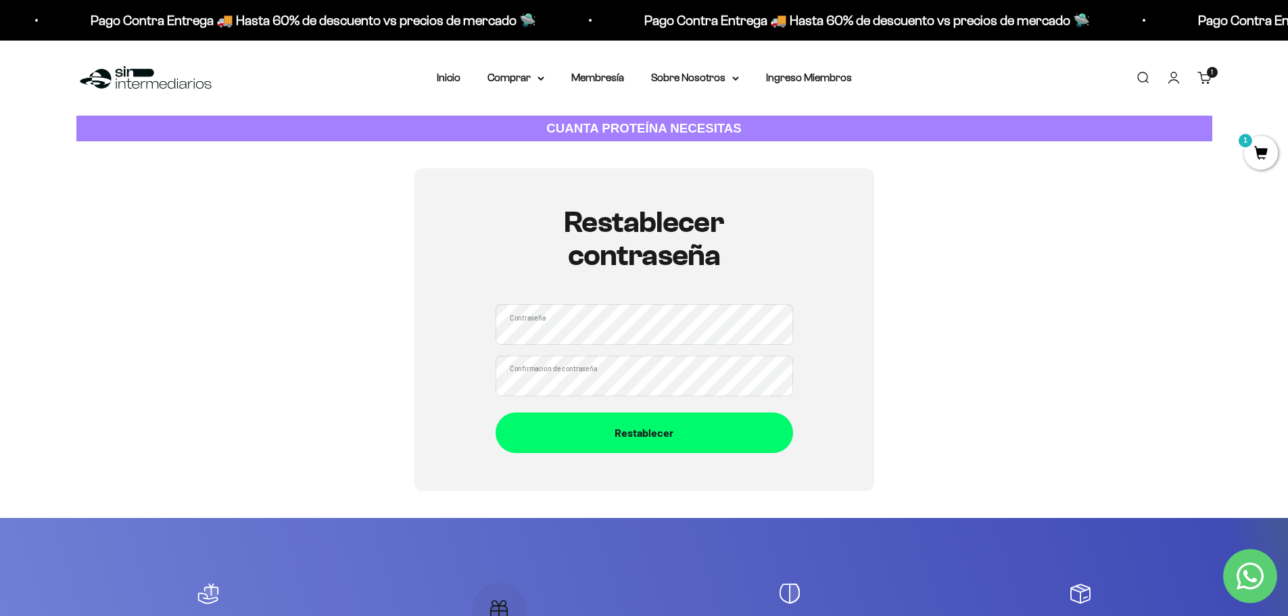
click at [496, 412] on button "Restablecer" at bounding box center [644, 432] width 297 height 41
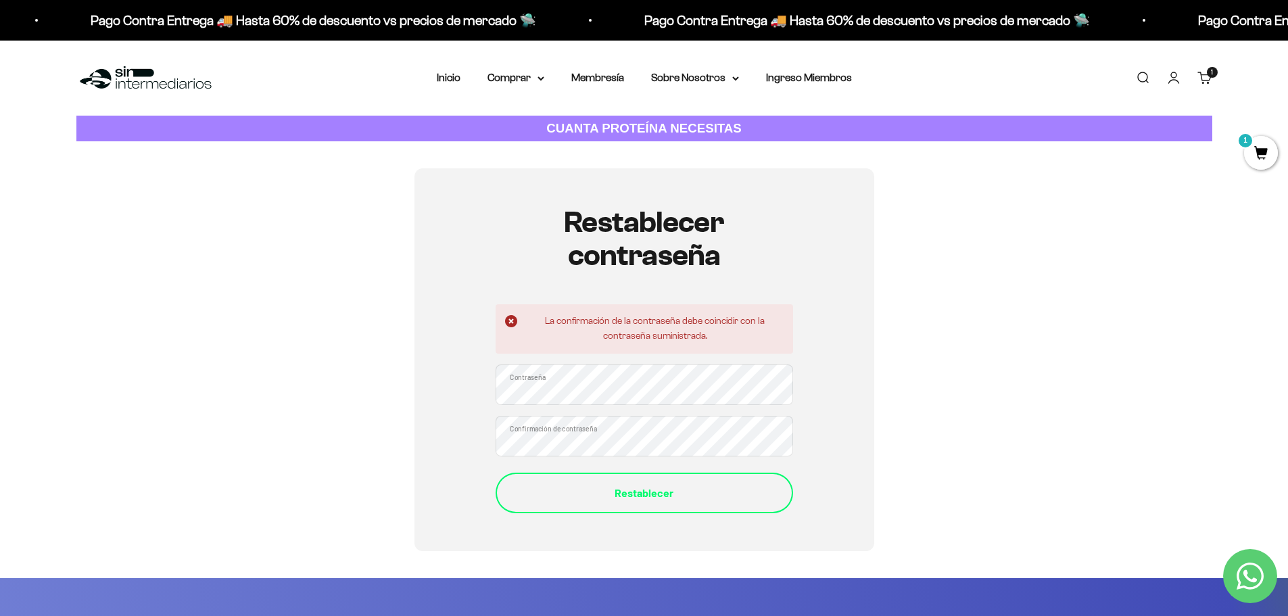
click at [575, 484] on div "Restablecer" at bounding box center [644, 493] width 243 height 18
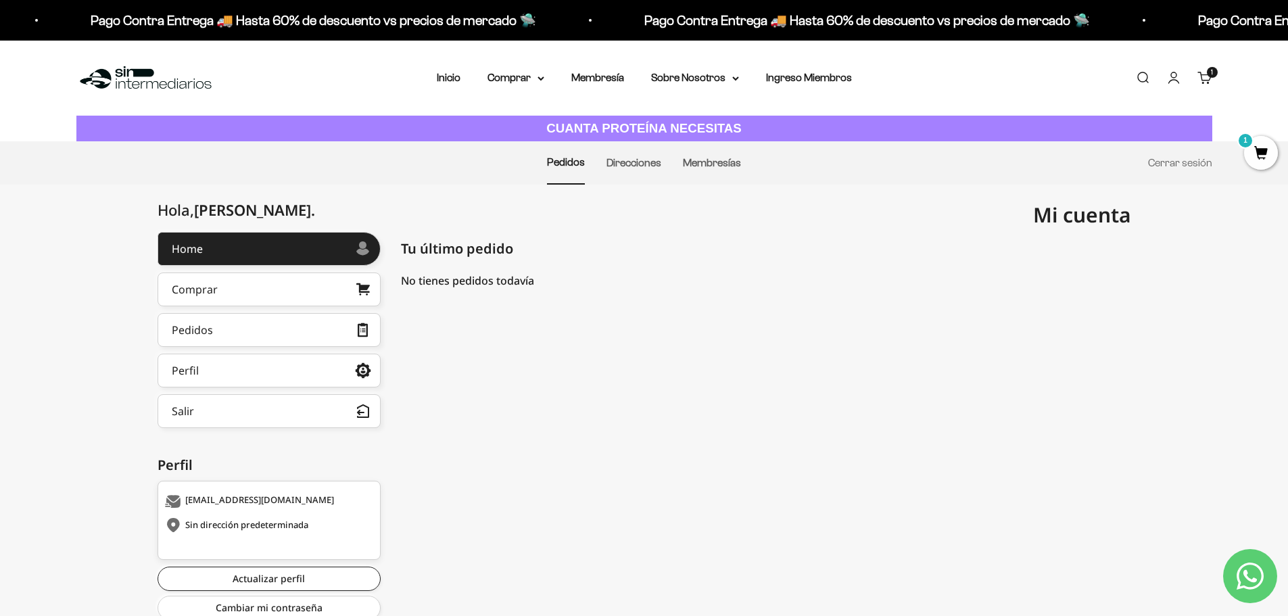
click at [1208, 74] on cart-count "1 artículo 1" at bounding box center [1212, 72] width 11 height 11
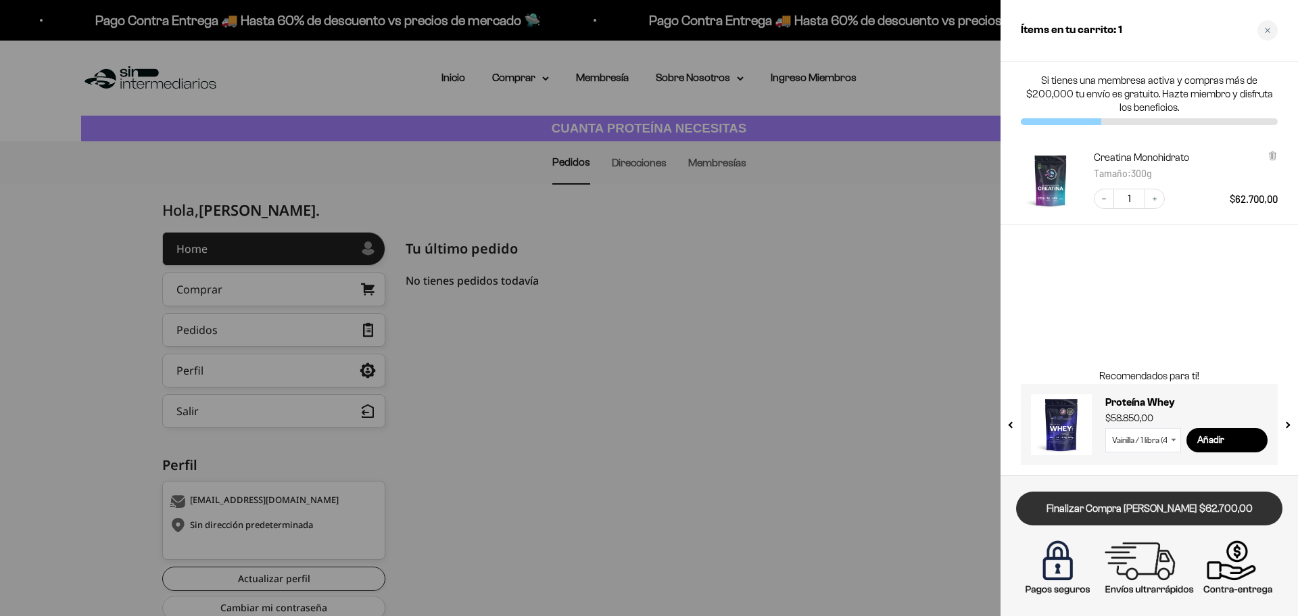
click at [1157, 515] on link "Finalizar Compra [PERSON_NAME] $62.700,00" at bounding box center [1149, 508] width 266 height 34
